Goal: Transaction & Acquisition: Purchase product/service

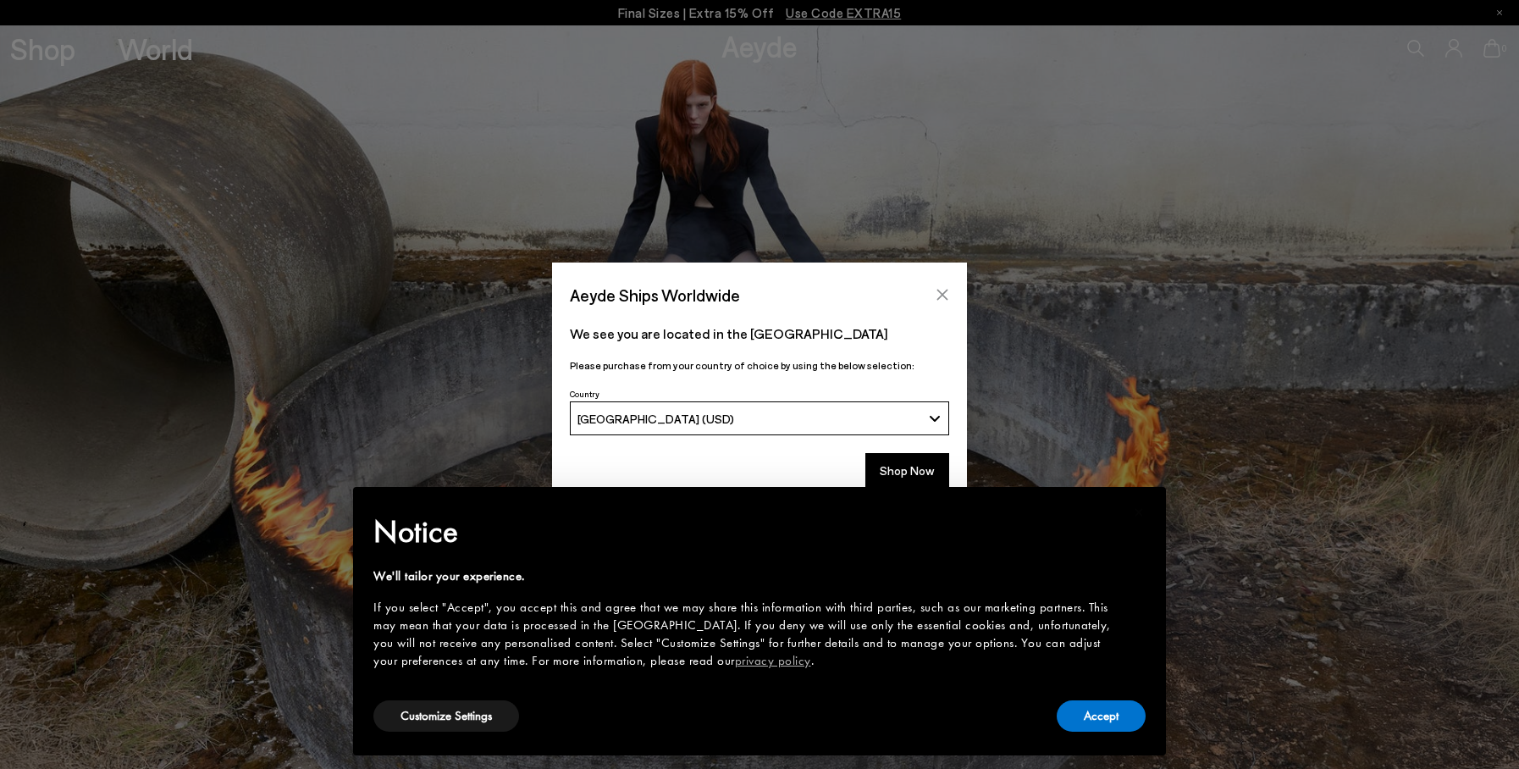
click at [942, 294] on icon "Close" at bounding box center [942, 294] width 11 height 11
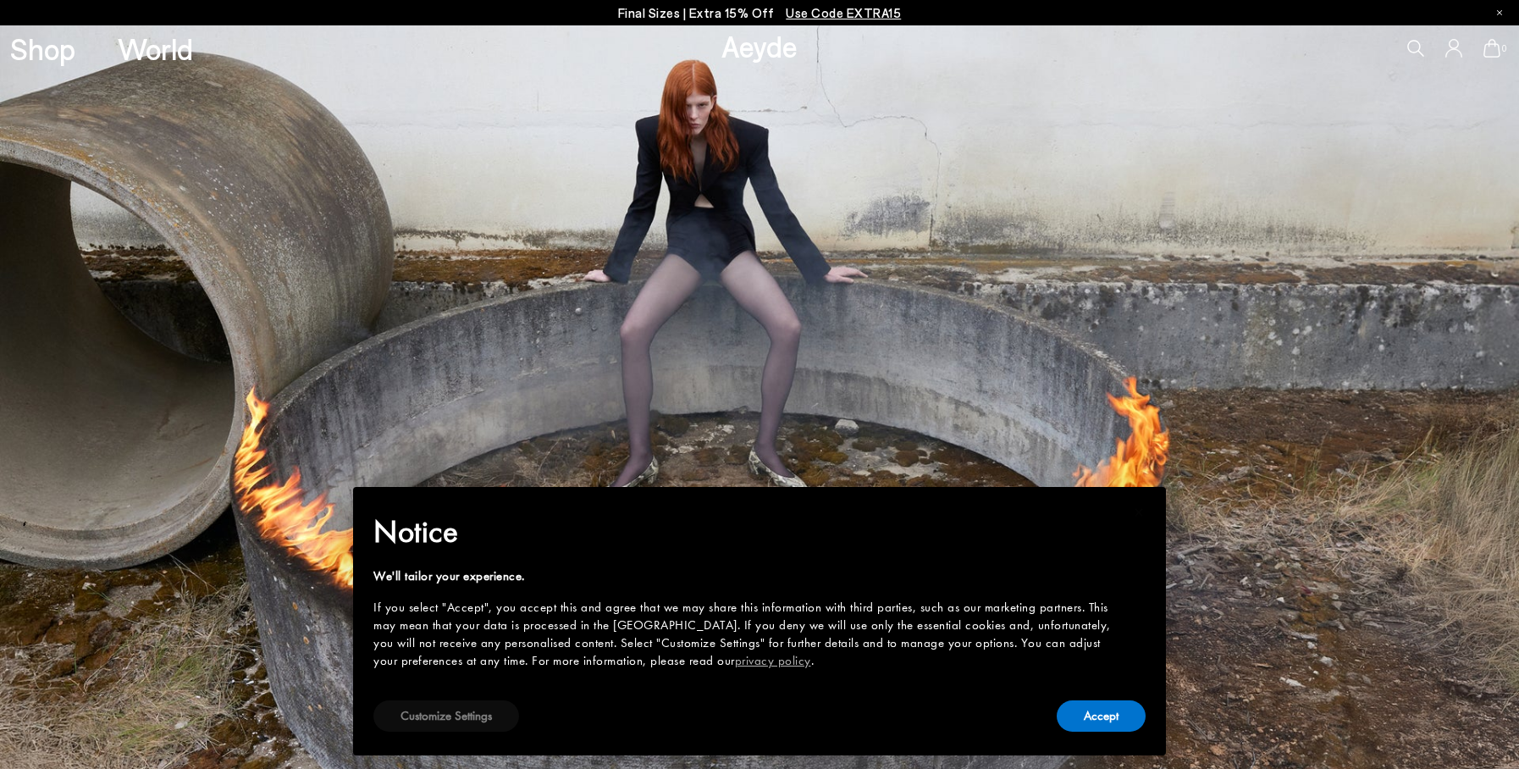
click at [485, 718] on button "Customize Settings" at bounding box center [446, 715] width 146 height 31
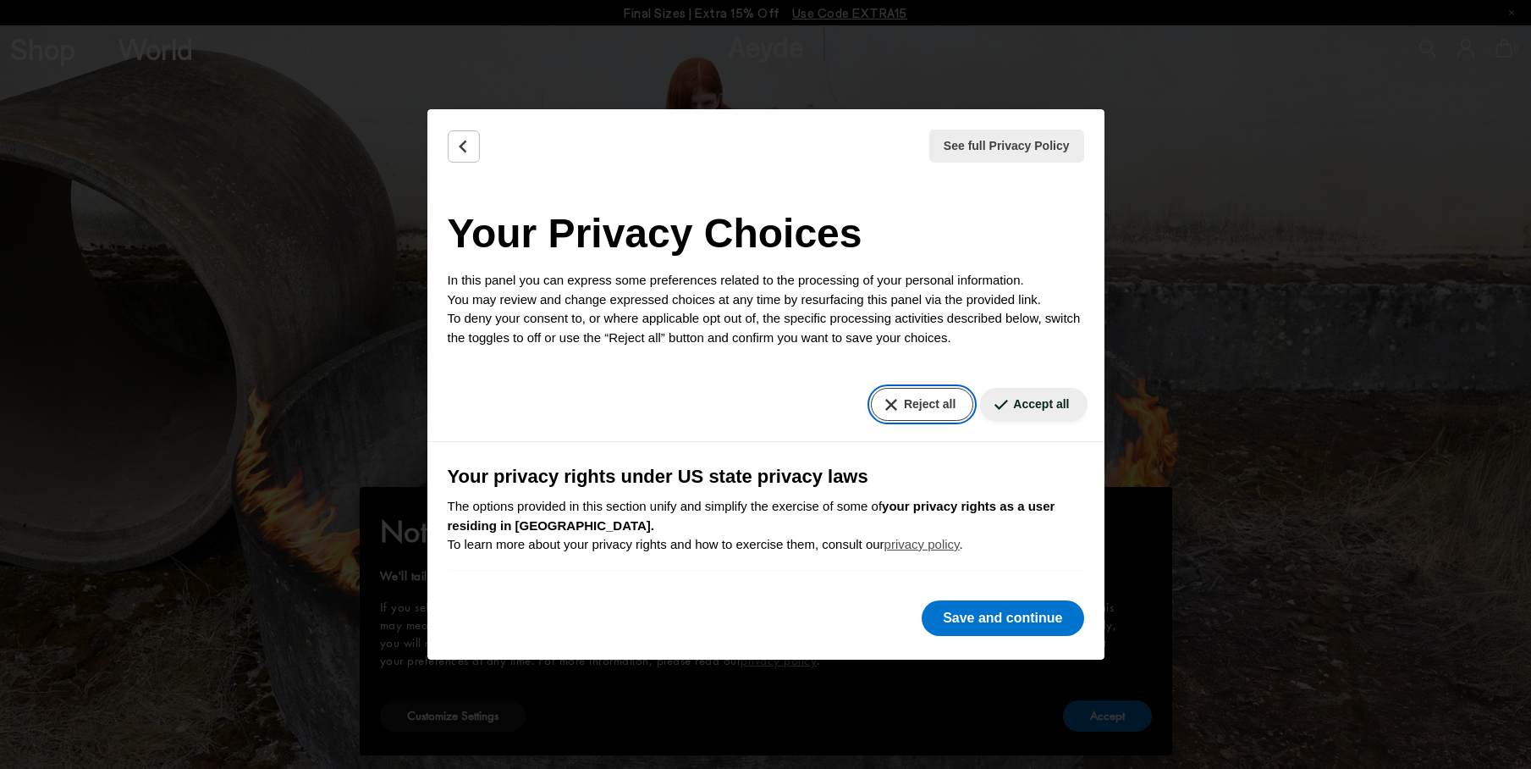
click at [878, 401] on button "Reject all" at bounding box center [922, 404] width 102 height 33
click at [979, 609] on button "Save and continue" at bounding box center [1003, 618] width 162 height 36
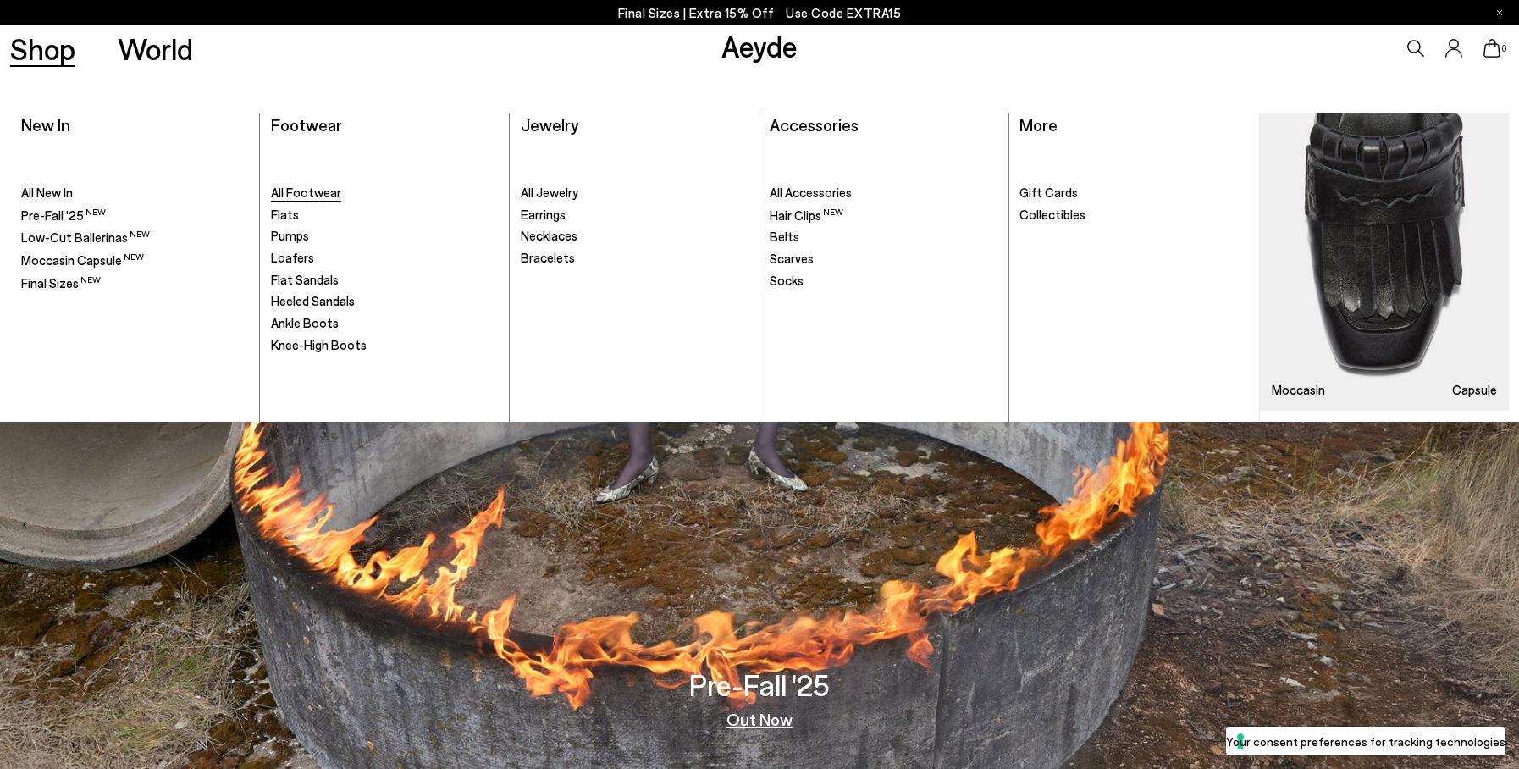
click at [300, 190] on span "All Footwear" at bounding box center [306, 192] width 70 height 15
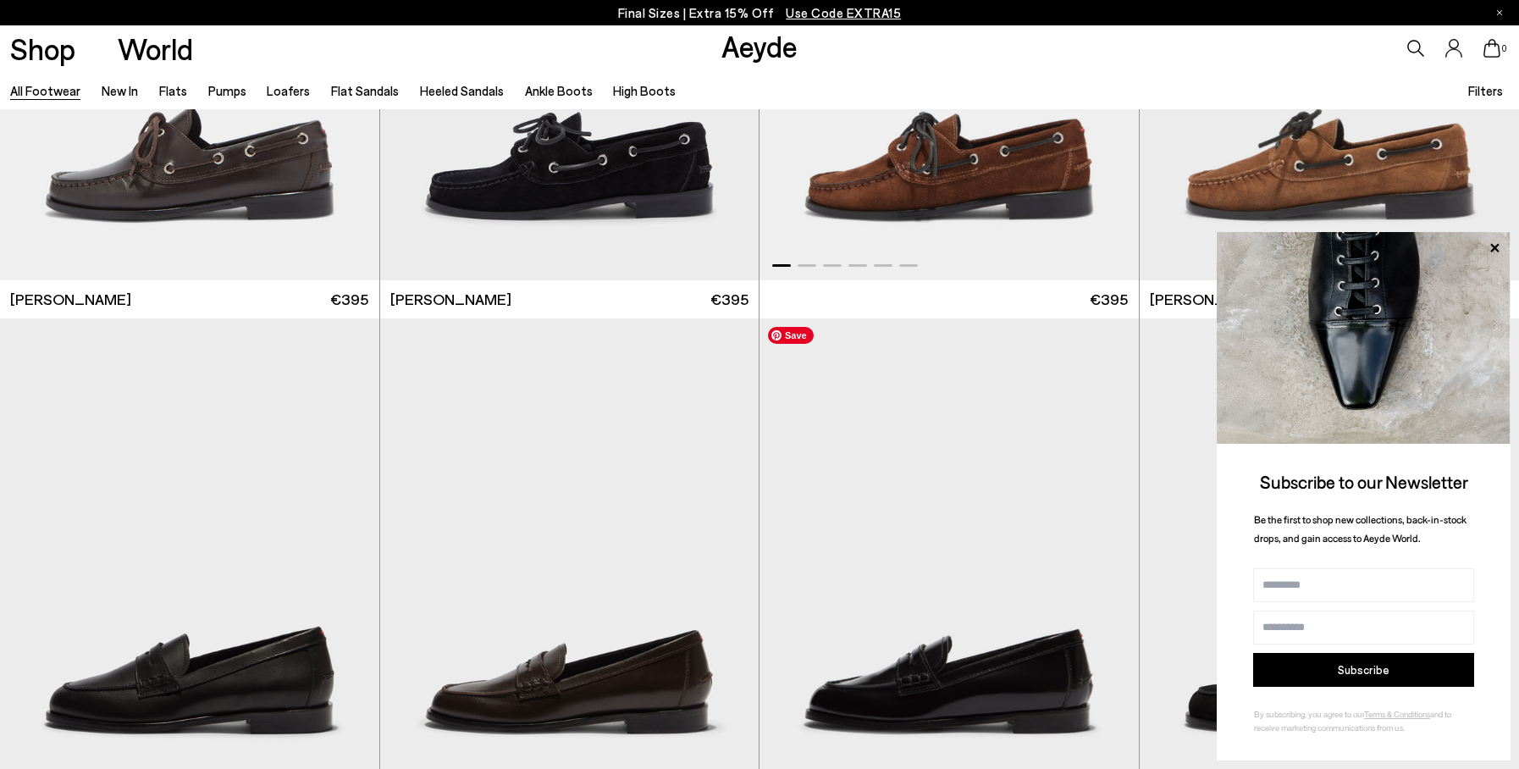
scroll to position [3140, 0]
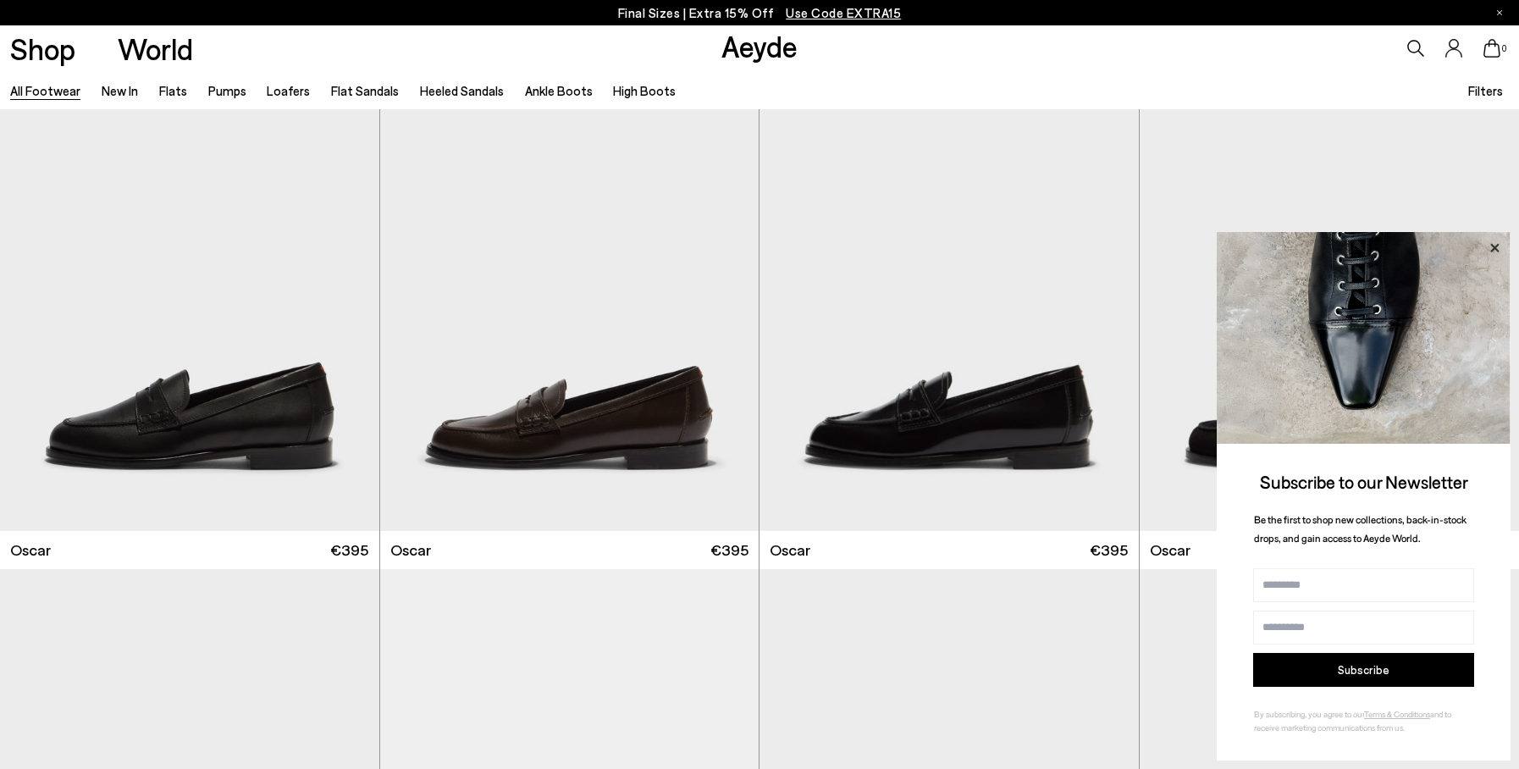
click at [1490, 247] on icon at bounding box center [1494, 248] width 22 height 22
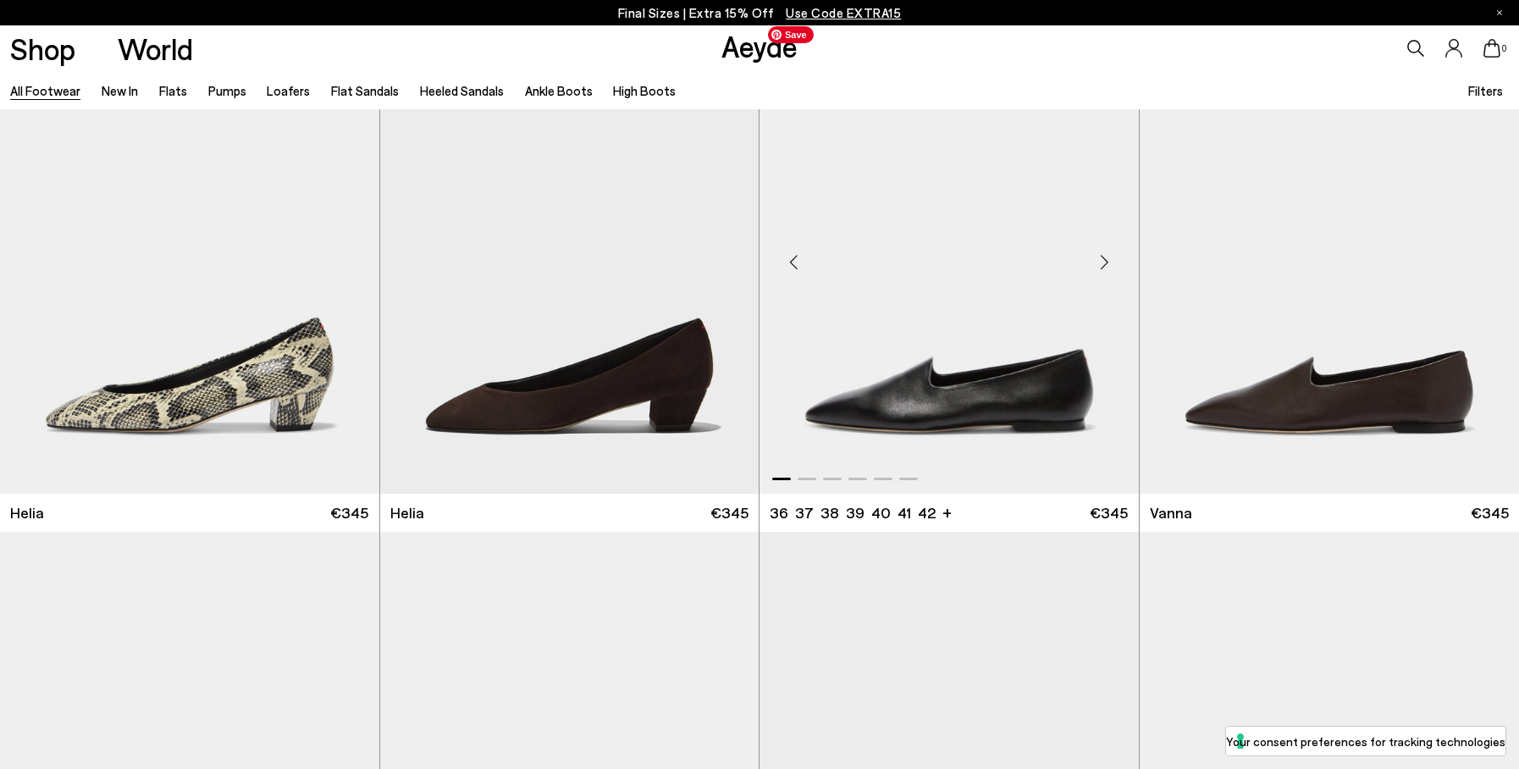
scroll to position [4705, 0]
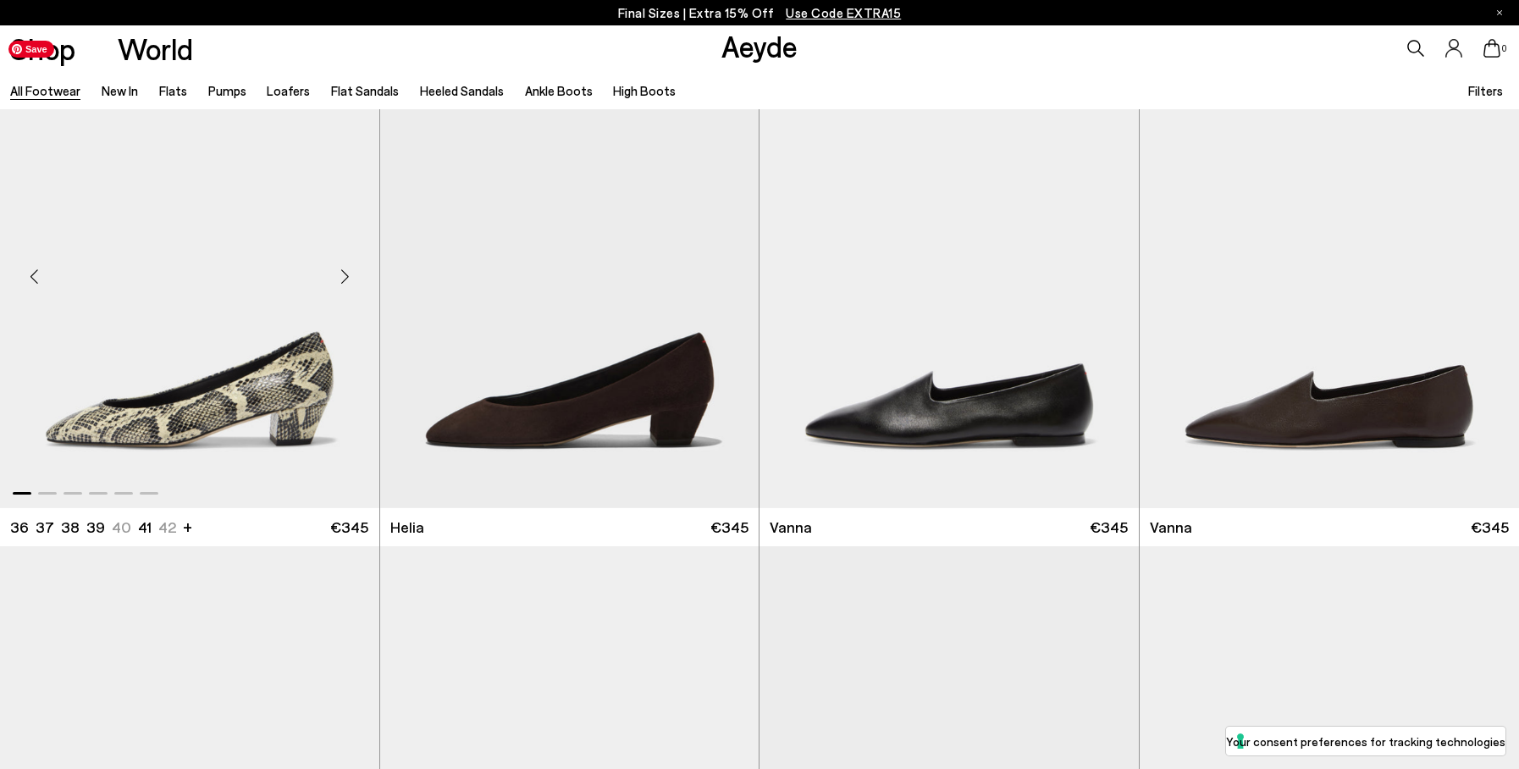
click at [258, 379] on img "1 / 6" at bounding box center [189, 270] width 379 height 476
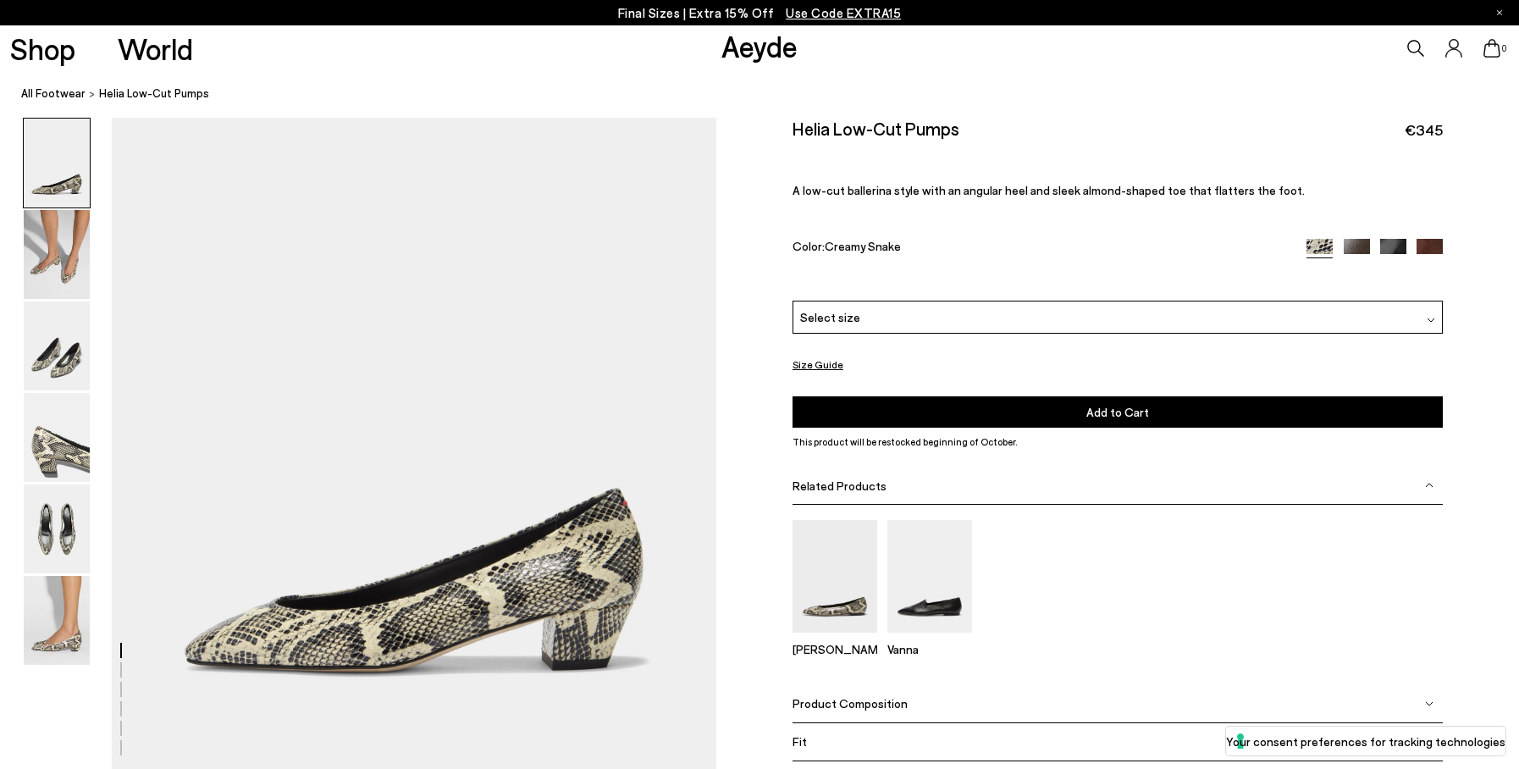
click at [843, 317] on span "Select size" at bounding box center [830, 317] width 60 height 18
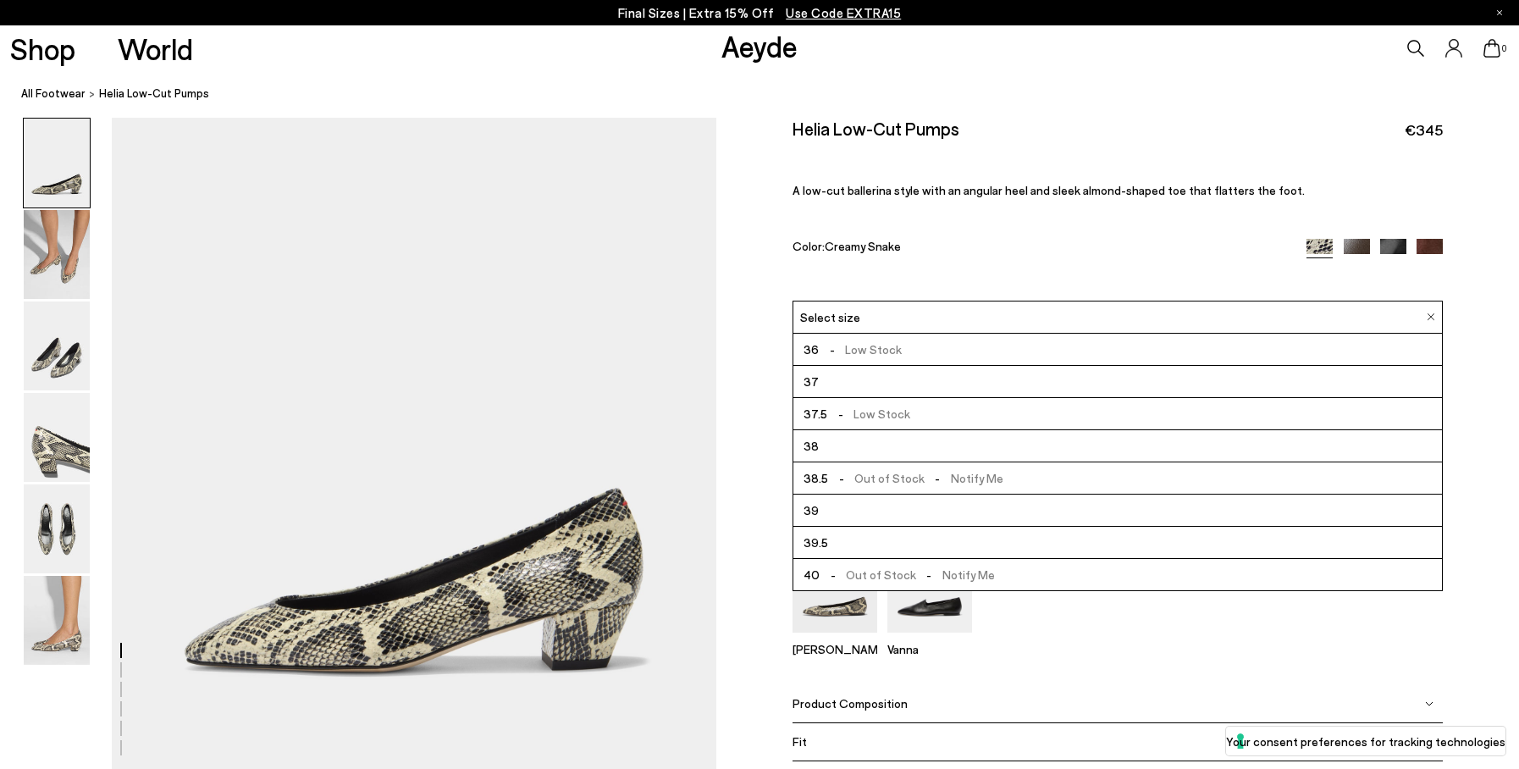
click at [843, 382] on li "37" at bounding box center [1117, 382] width 648 height 32
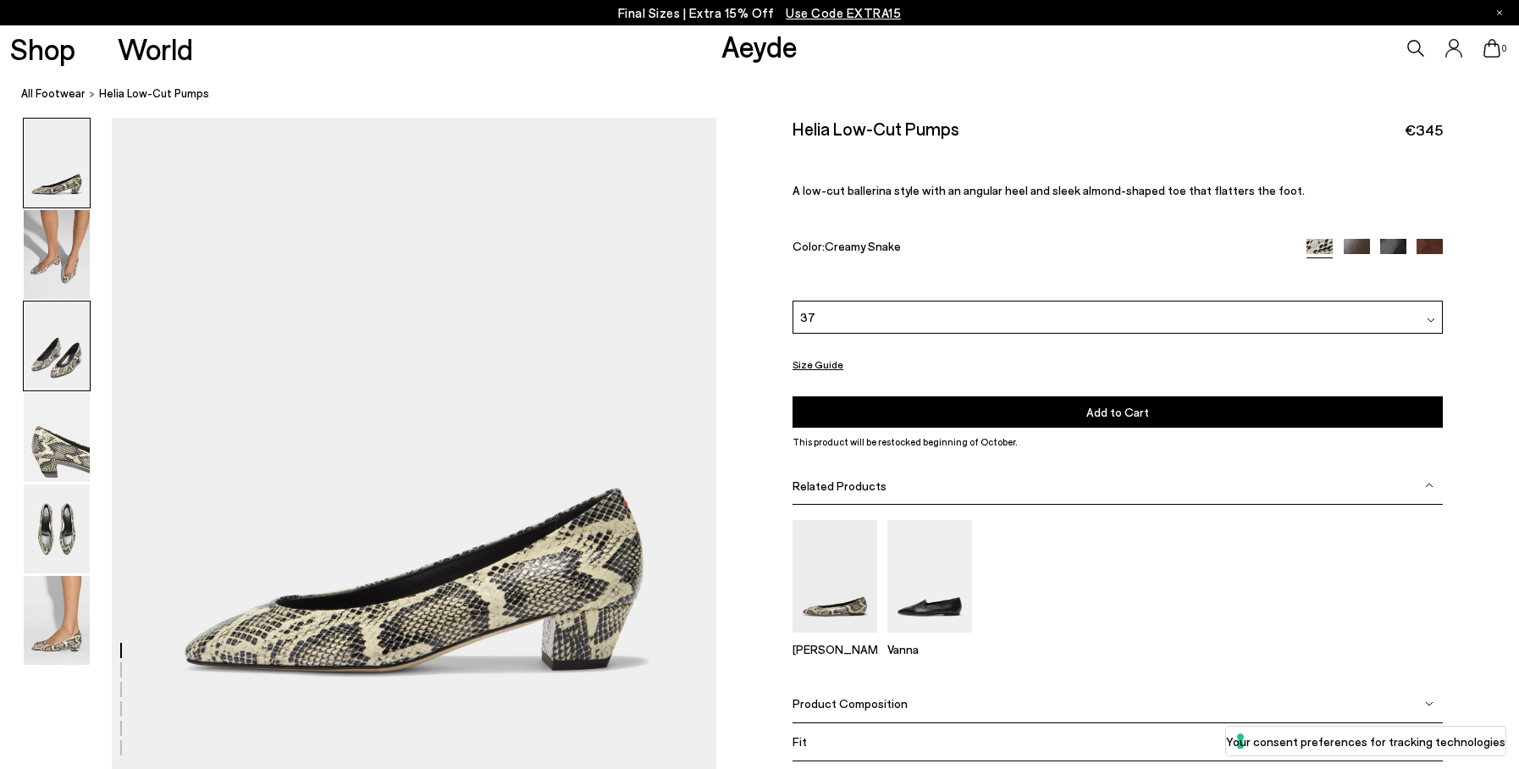
click at [45, 358] on img at bounding box center [57, 345] width 66 height 89
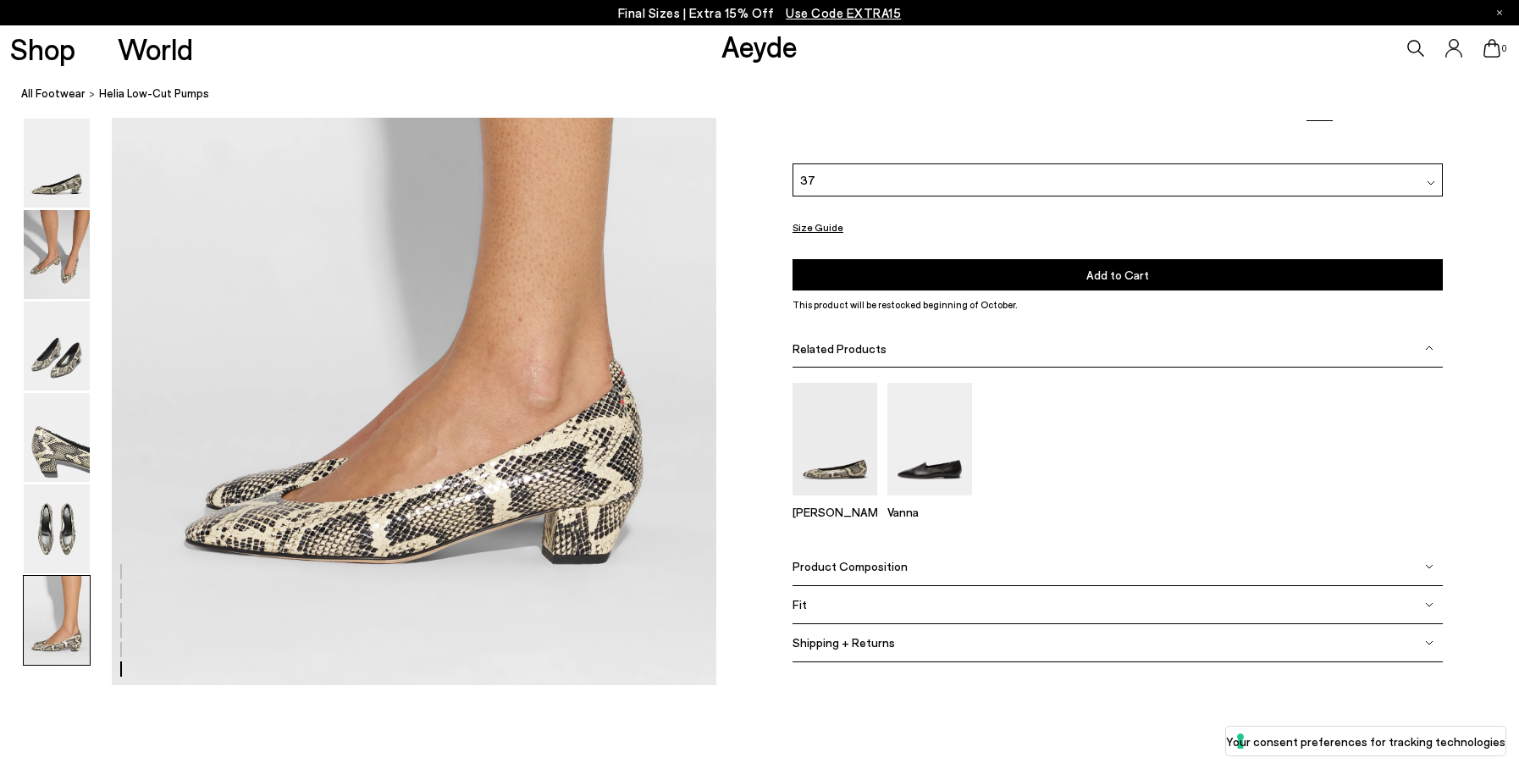
scroll to position [4144, 0]
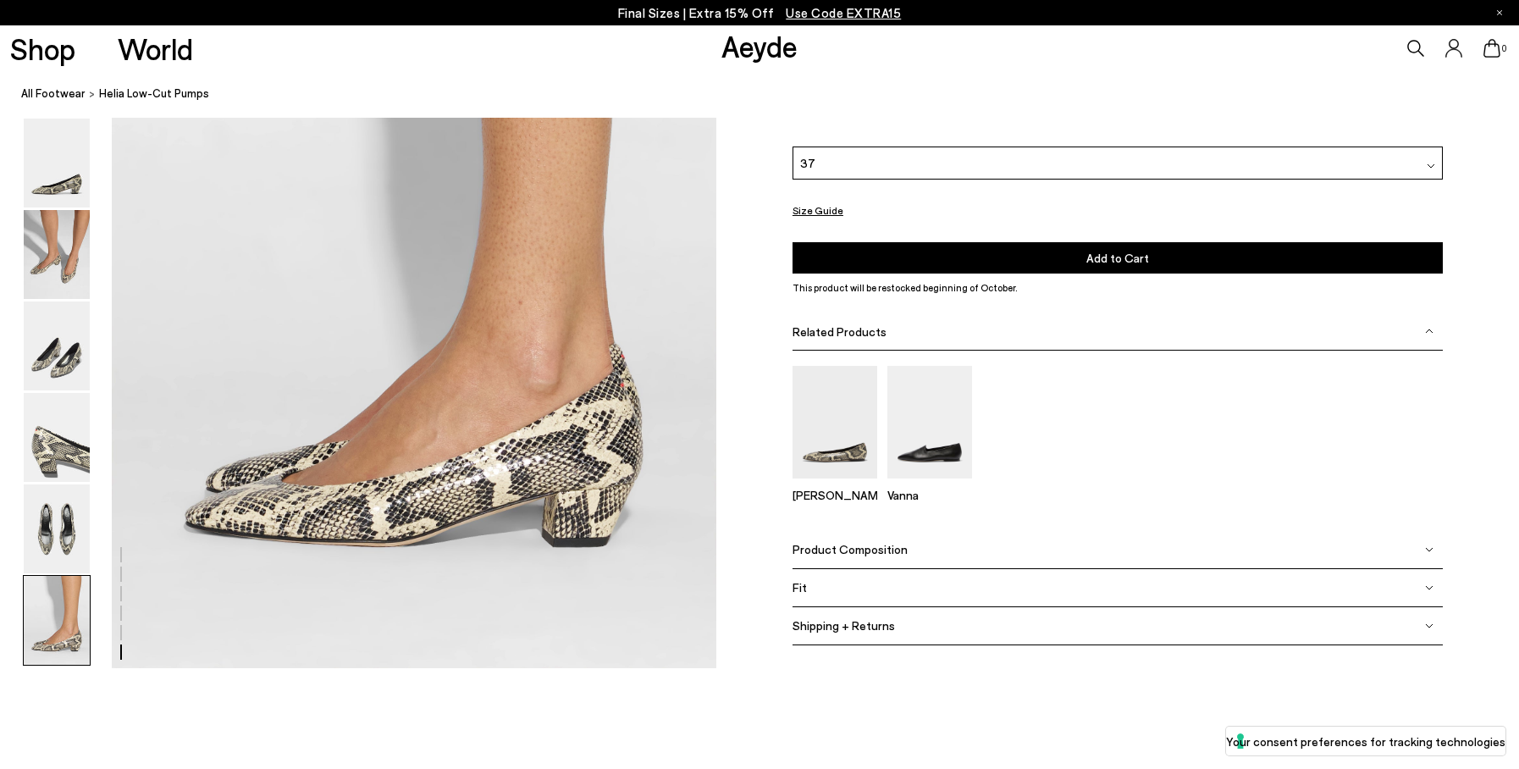
click at [841, 549] on span "Product Composition" at bounding box center [849, 549] width 115 height 14
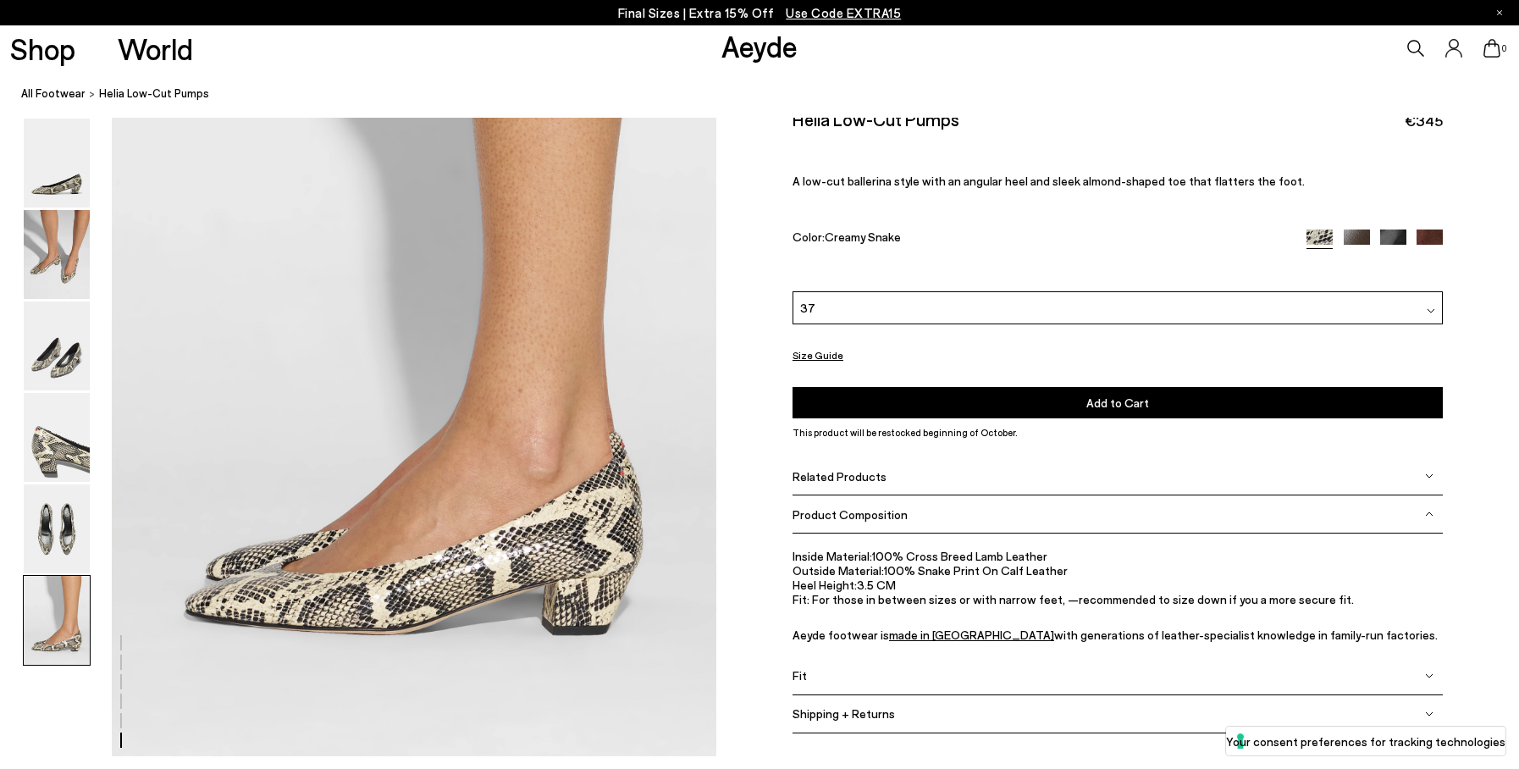
scroll to position [3984, 0]
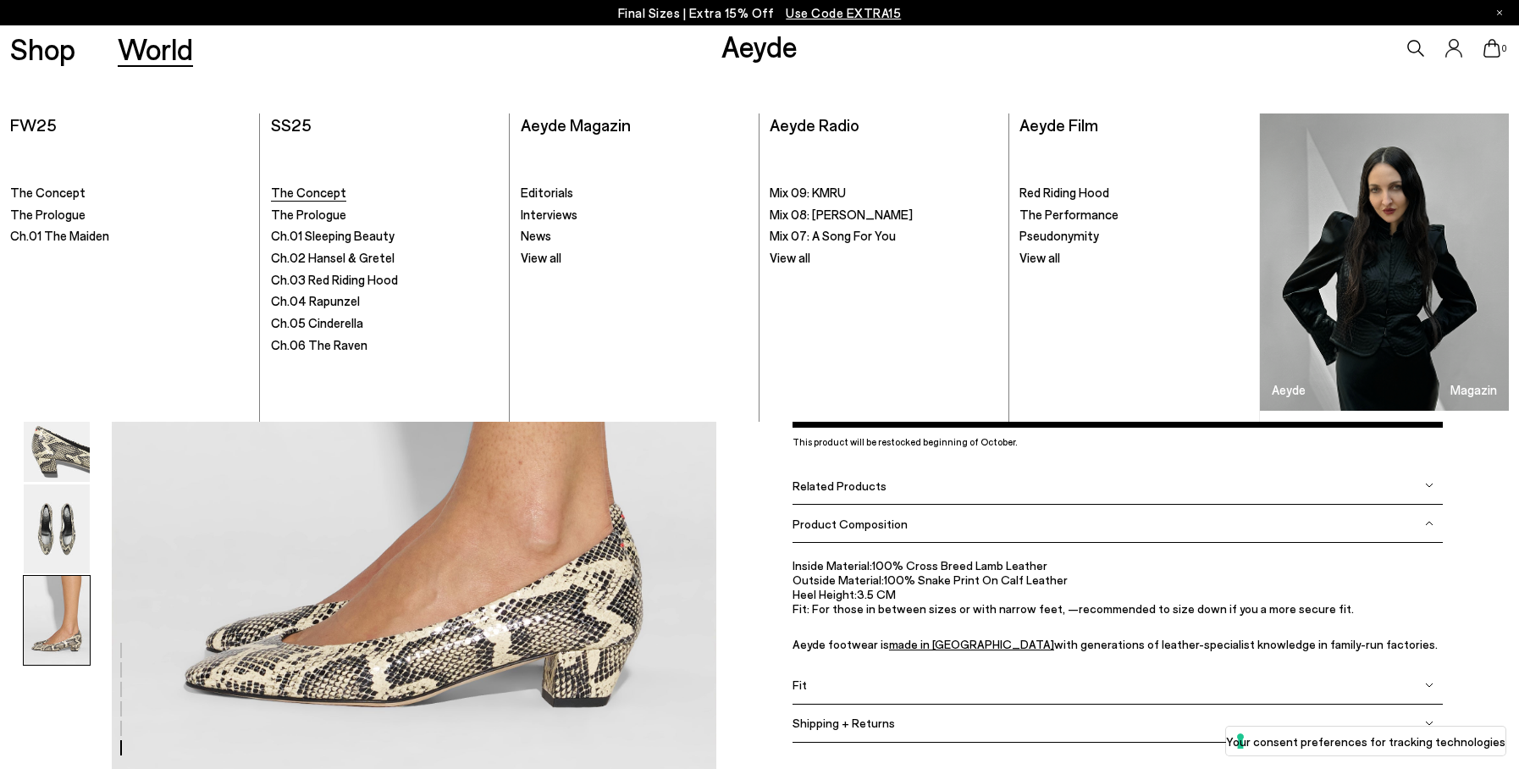
click at [313, 195] on span "The Concept" at bounding box center [308, 192] width 75 height 15
